Goal: Transaction & Acquisition: Purchase product/service

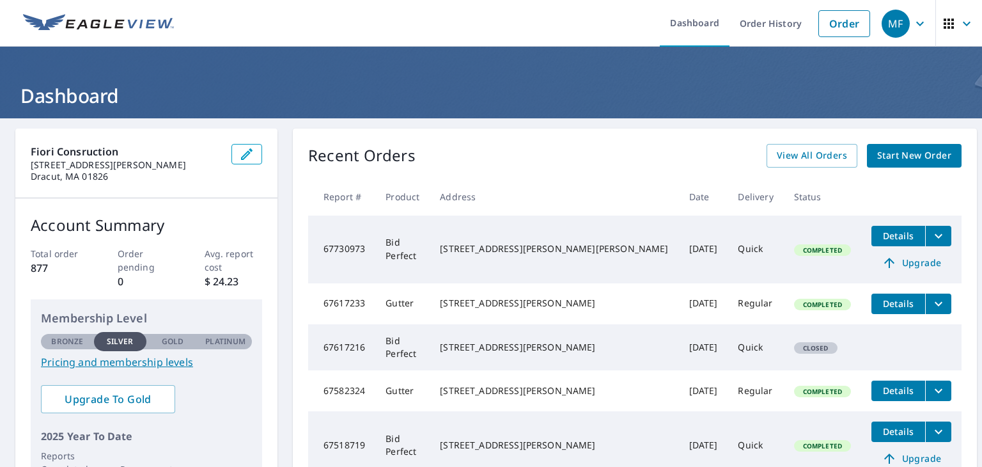
click at [872, 167] on div "Recent Orders View All Orders Start New Order Report # Product Address Date Del…" at bounding box center [635, 323] width 684 height 388
click at [877, 163] on span "Start New Order" at bounding box center [914, 156] width 74 height 16
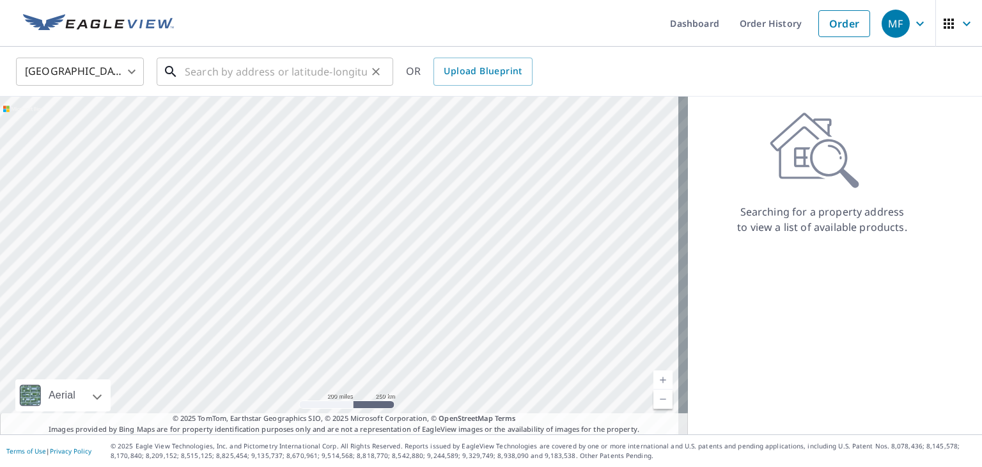
click at [296, 73] on input "text" at bounding box center [276, 72] width 182 height 36
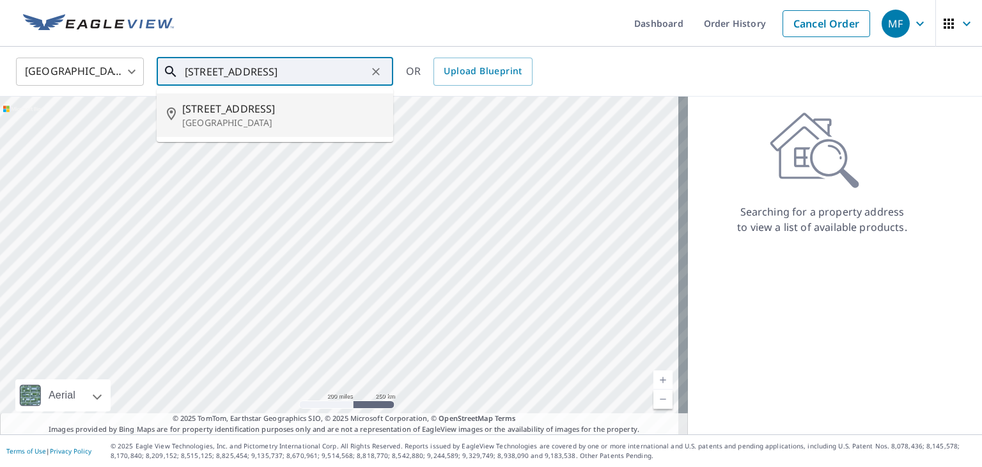
click at [280, 135] on li "[STREET_ADDRESS]" at bounding box center [275, 114] width 237 height 43
type input "[STREET_ADDRESS]"
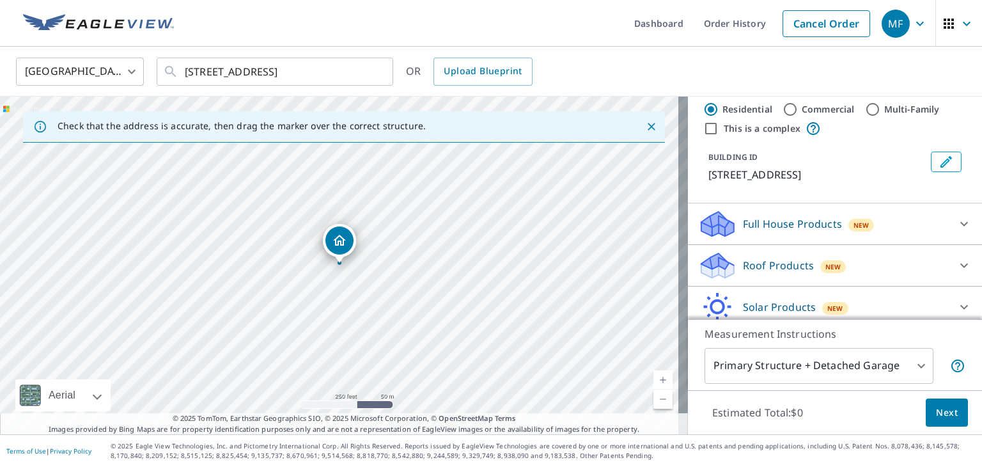
scroll to position [27, 0]
click at [949, 251] on div at bounding box center [964, 263] width 31 height 31
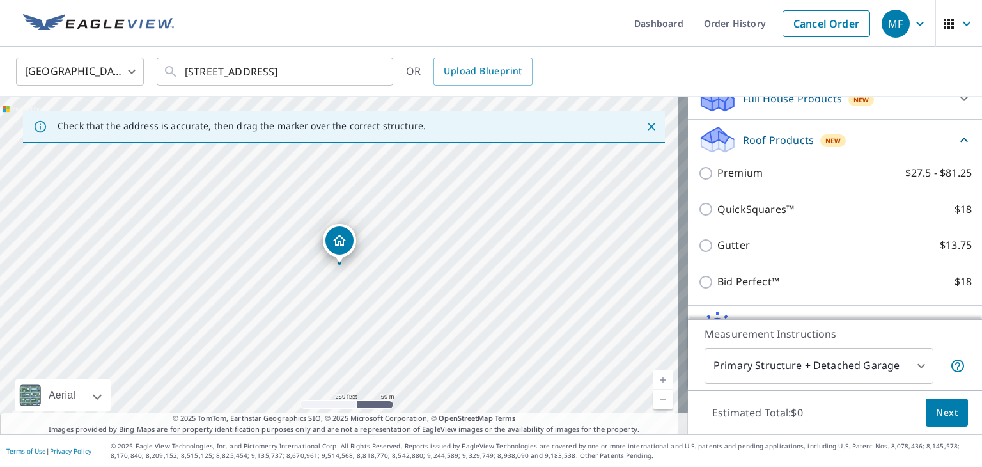
scroll to position [153, 0]
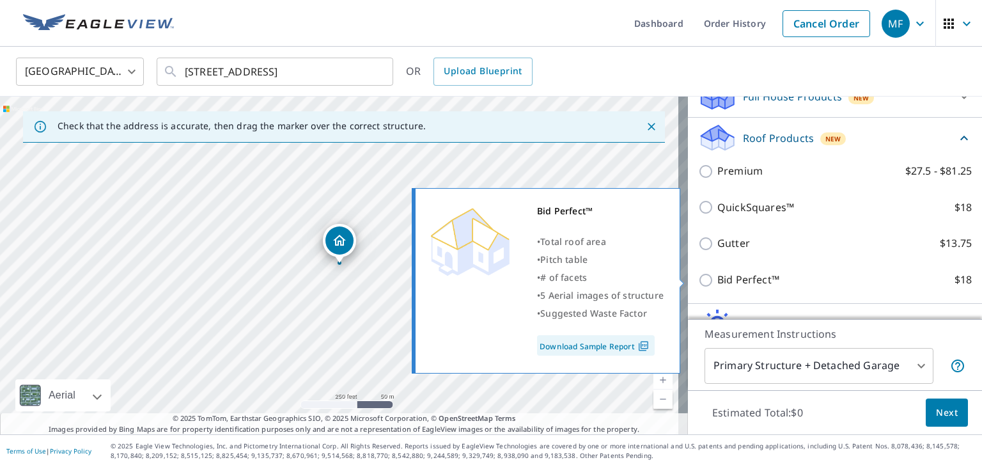
click at [698, 286] on input "Bid Perfect™ $18" at bounding box center [707, 279] width 19 height 15
checkbox input "true"
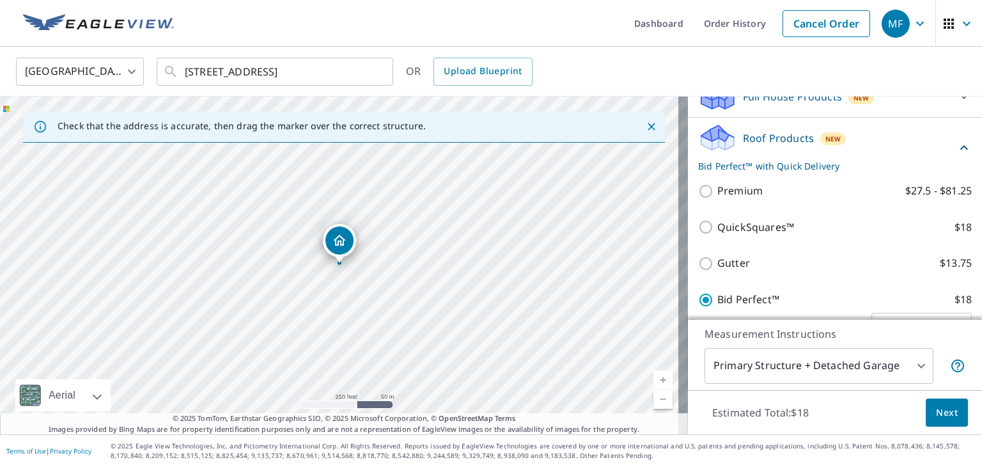
click at [936, 416] on span "Next" at bounding box center [947, 413] width 22 height 16
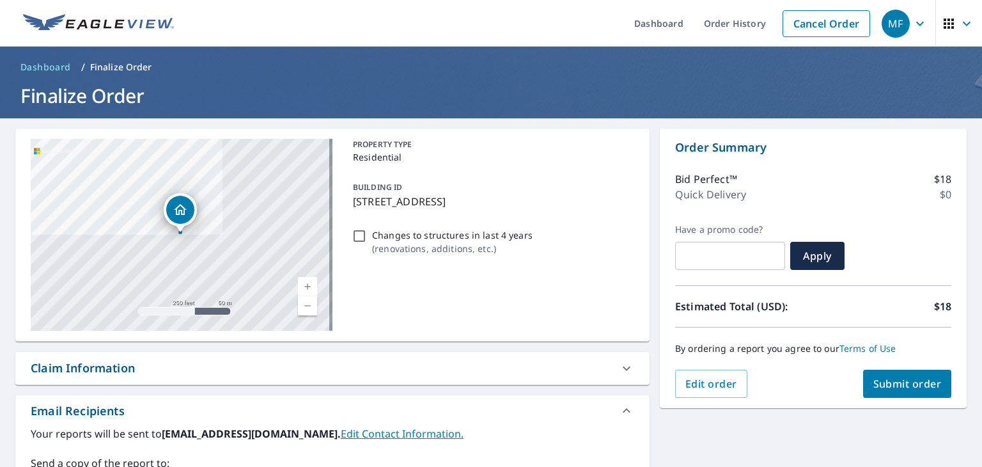
click at [912, 383] on span "Submit order" at bounding box center [907, 384] width 68 height 14
